Goal: Use online tool/utility: Use online tool/utility

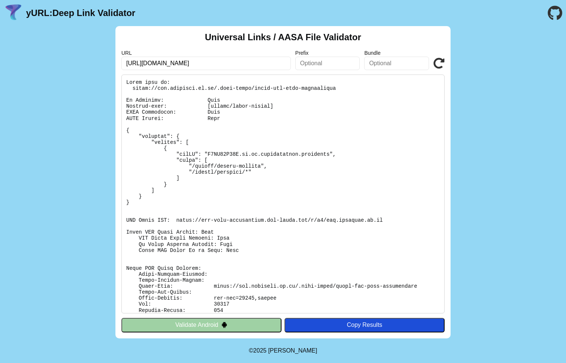
click at [129, 89] on pre at bounding box center [282, 193] width 323 height 239
drag, startPoint x: 131, startPoint y: 87, endPoint x: 337, endPoint y: 90, distance: 206.0
click at [337, 90] on pre at bounding box center [282, 193] width 323 height 239
copy pre "[URL][DOMAIN_NAME]"
click at [225, 89] on pre at bounding box center [282, 193] width 323 height 239
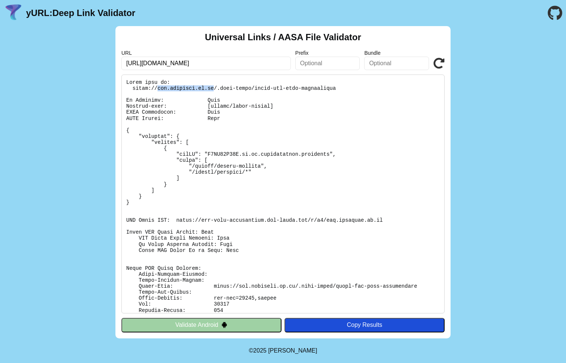
drag, startPoint x: 158, startPoint y: 89, endPoint x: 215, endPoint y: 89, distance: 57.3
click at [215, 89] on pre at bounding box center [282, 193] width 323 height 239
copy pre "[DOMAIN_NAME]"
click at [165, 87] on pre at bounding box center [282, 193] width 323 height 239
drag, startPoint x: 126, startPoint y: 79, endPoint x: 340, endPoint y: 90, distance: 214.1
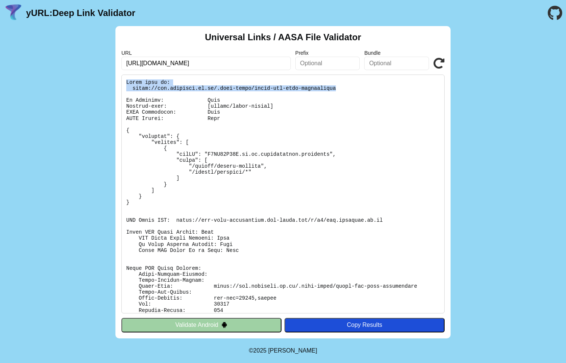
click at [340, 90] on pre at bounding box center [282, 193] width 323 height 239
copy pre "Found file at: [URL][DOMAIN_NAME]"
click at [187, 67] on input "[URL][DOMAIN_NAME]" at bounding box center [205, 63] width 169 height 13
drag, startPoint x: 144, startPoint y: 64, endPoint x: 256, endPoint y: 65, distance: 112.1
click at [256, 65] on input "[URL][DOMAIN_NAME]" at bounding box center [205, 63] width 169 height 13
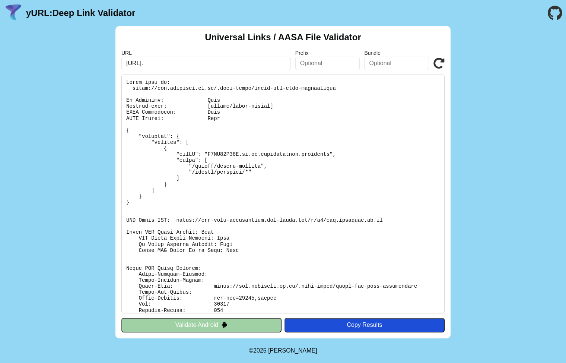
type input "[URL]."
click at [196, 96] on pre at bounding box center [282, 193] width 323 height 239
drag, startPoint x: 159, startPoint y: 89, endPoint x: 214, endPoint y: 89, distance: 55.1
click at [214, 89] on pre at bounding box center [282, 193] width 323 height 239
copy pre "[DOMAIN_NAME]"
